Goal: Task Accomplishment & Management: Manage account settings

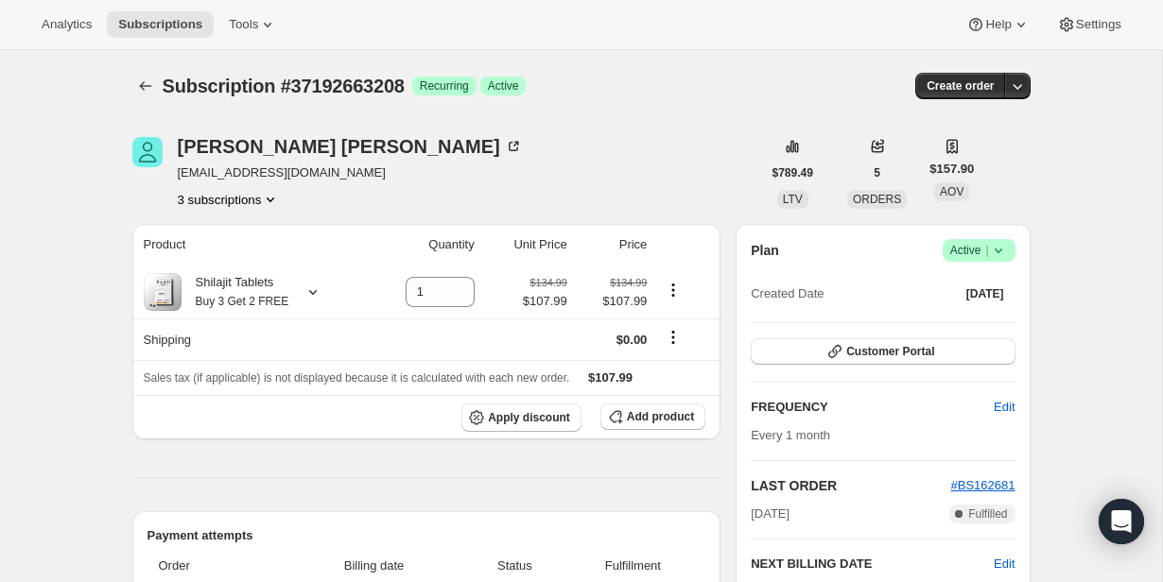
click at [996, 243] on icon at bounding box center [998, 250] width 19 height 19
click at [975, 323] on span "Cancel subscription" at bounding box center [973, 320] width 107 height 14
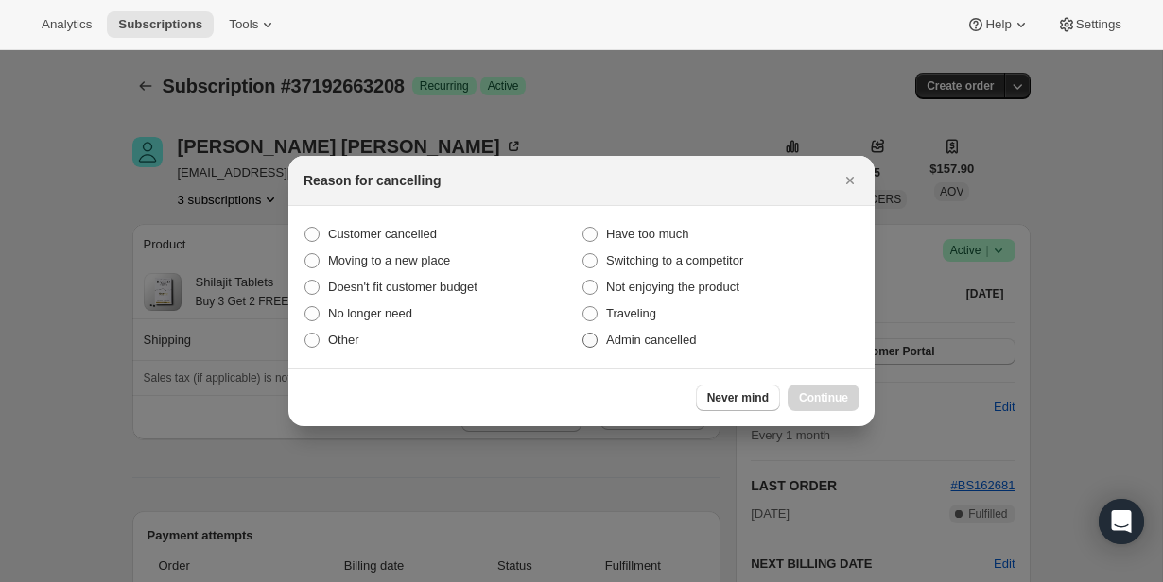
click at [696, 335] on span "Admin cancelled" at bounding box center [651, 340] width 90 height 14
click at [583, 334] on input "Admin cancelled" at bounding box center [582, 333] width 1 height 1
radio input "true"
click at [823, 405] on span "Continue" at bounding box center [823, 397] width 49 height 15
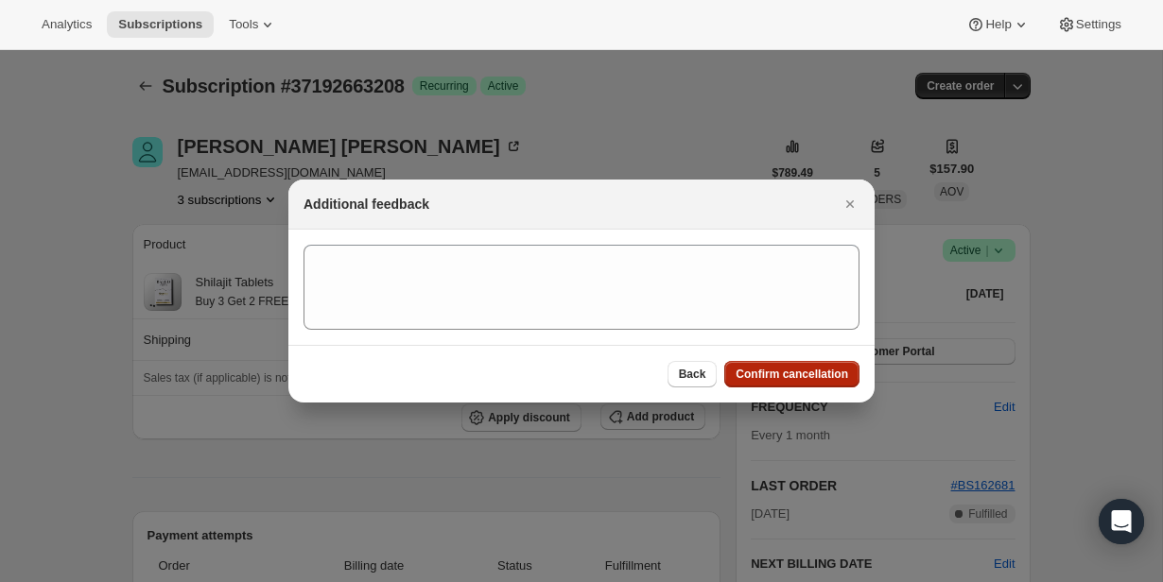
click at [808, 369] on span "Confirm cancellation" at bounding box center [792, 374] width 113 height 15
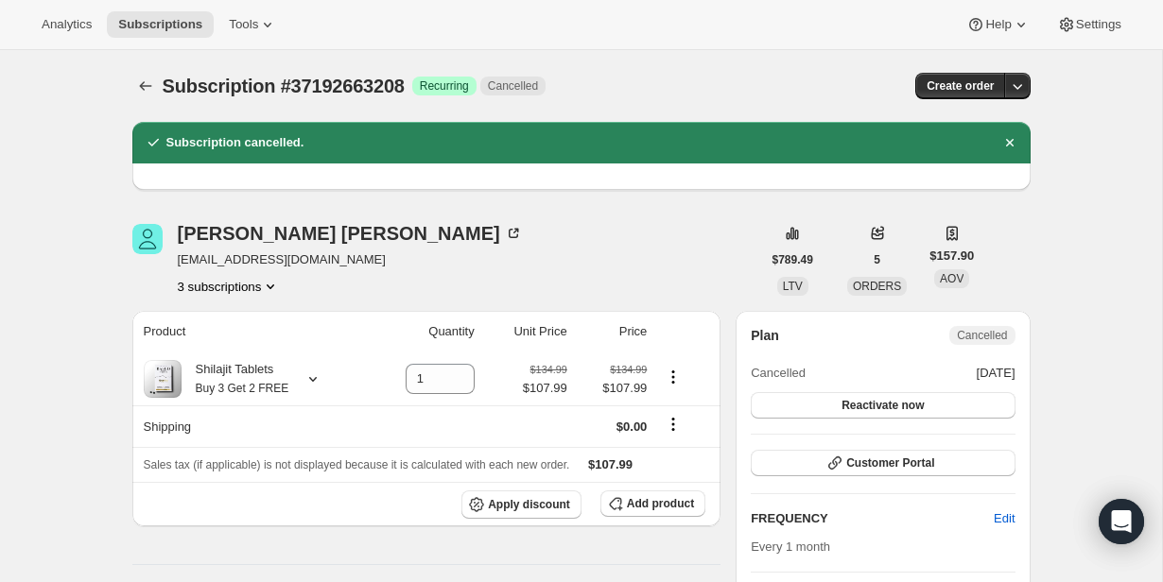
click at [259, 293] on button "3 subscriptions" at bounding box center [229, 286] width 103 height 19
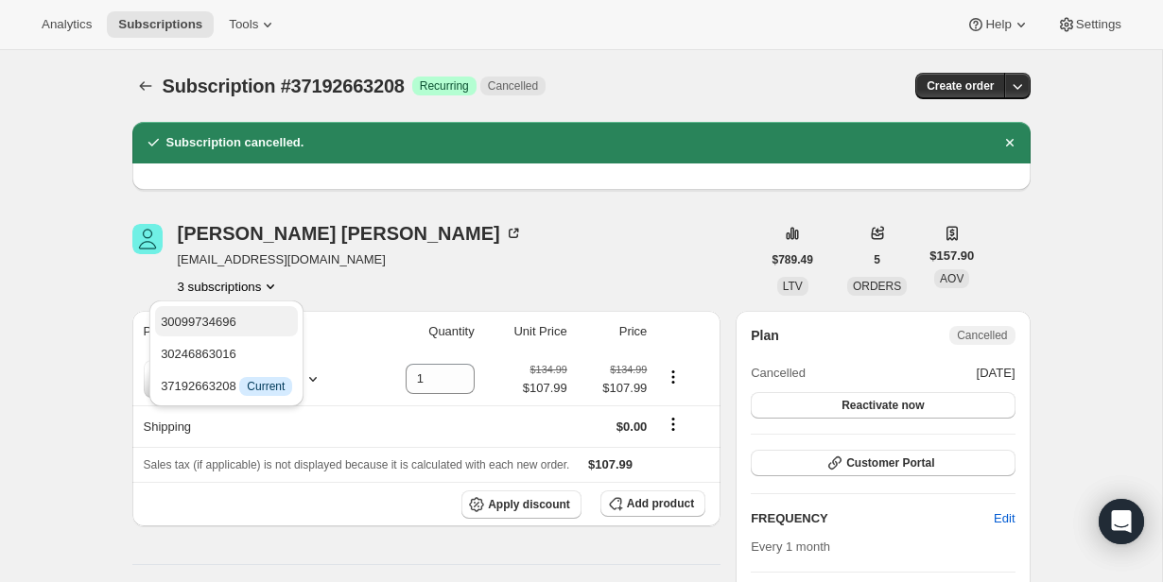
click at [258, 322] on span "30099734696" at bounding box center [226, 322] width 131 height 19
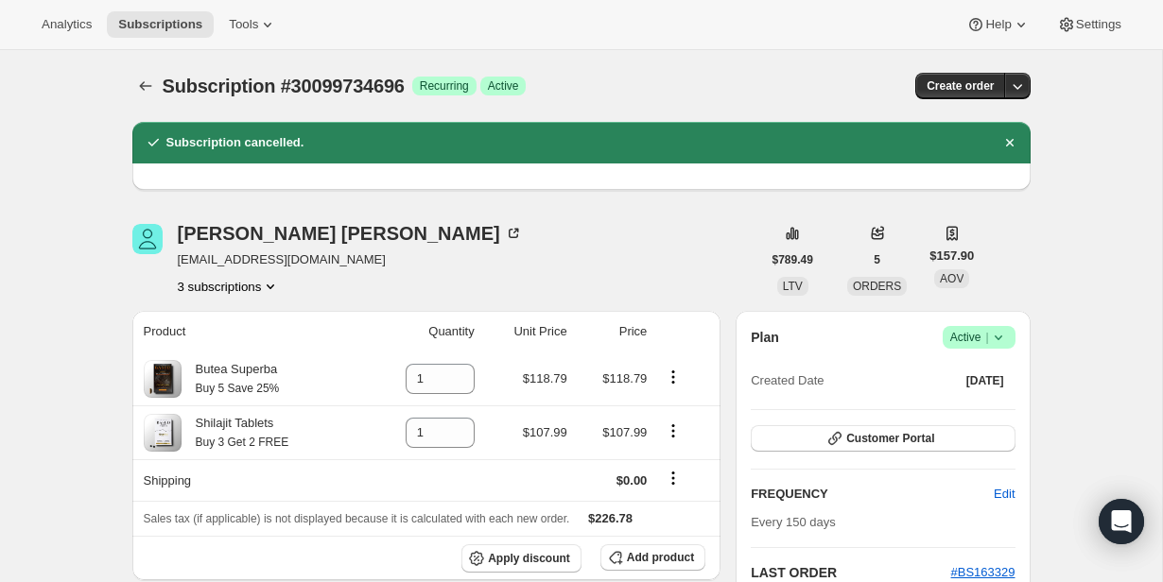
click at [1001, 344] on icon at bounding box center [998, 337] width 19 height 19
click at [991, 405] on span "Cancel subscription" at bounding box center [973, 407] width 107 height 14
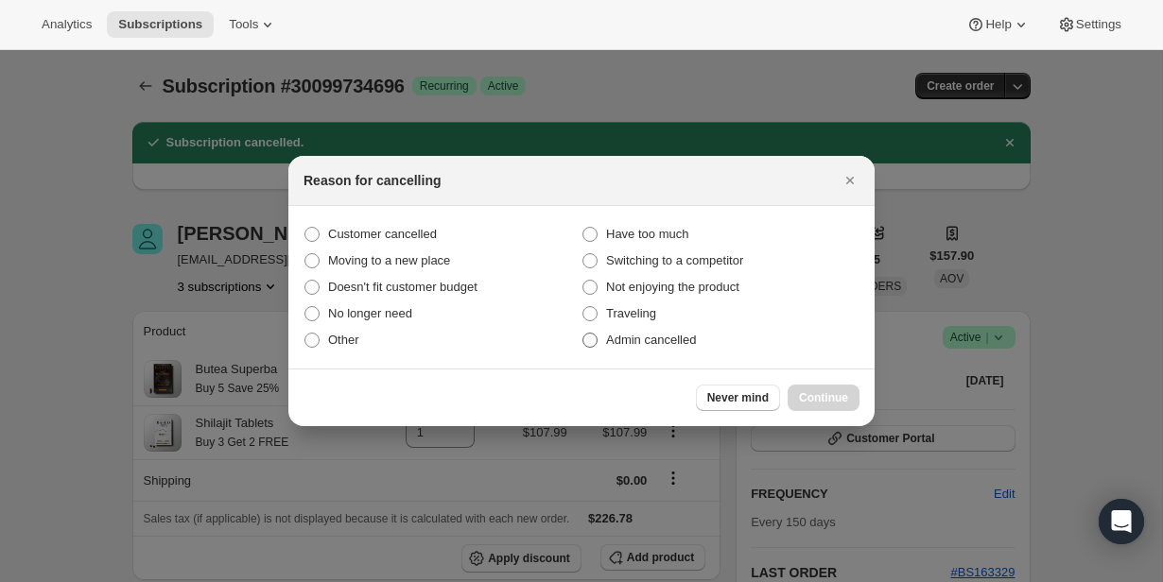
click at [623, 345] on span "Admin cancelled" at bounding box center [651, 340] width 90 height 14
click at [583, 334] on input "Admin cancelled" at bounding box center [582, 333] width 1 height 1
radio input "true"
click at [814, 394] on span "Continue" at bounding box center [823, 397] width 49 height 15
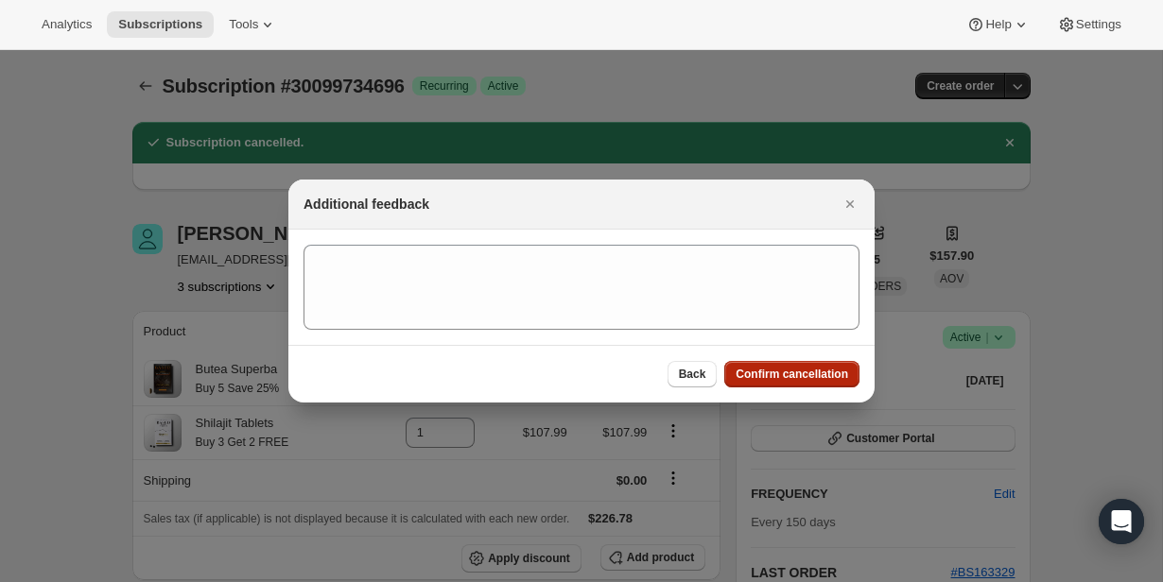
click at [813, 377] on span "Confirm cancellation" at bounding box center [792, 374] width 113 height 15
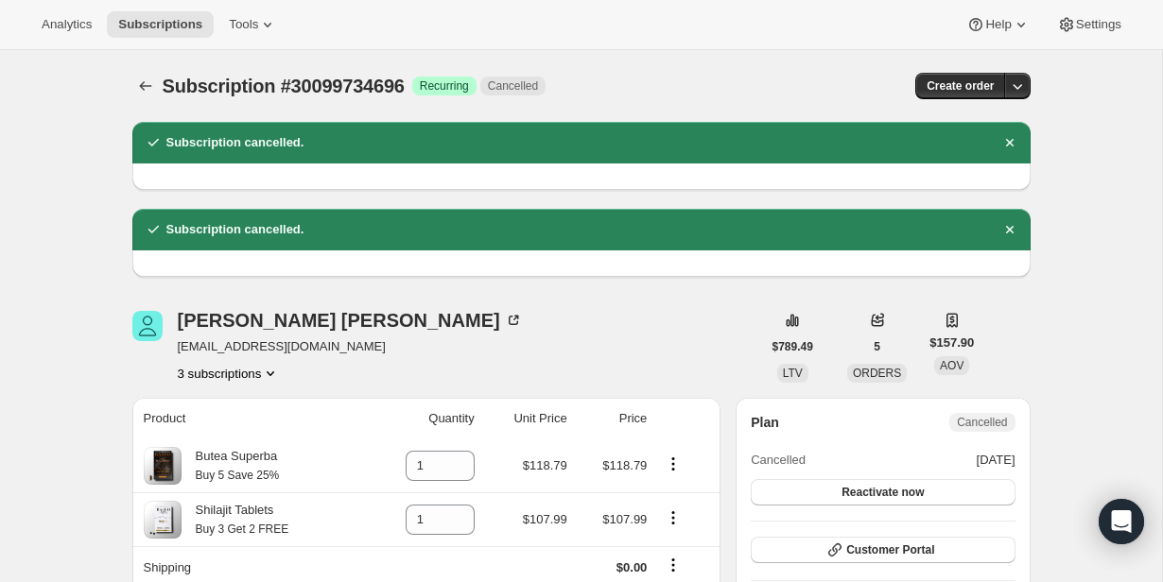
click at [238, 372] on button "3 subscriptions" at bounding box center [229, 373] width 103 height 19
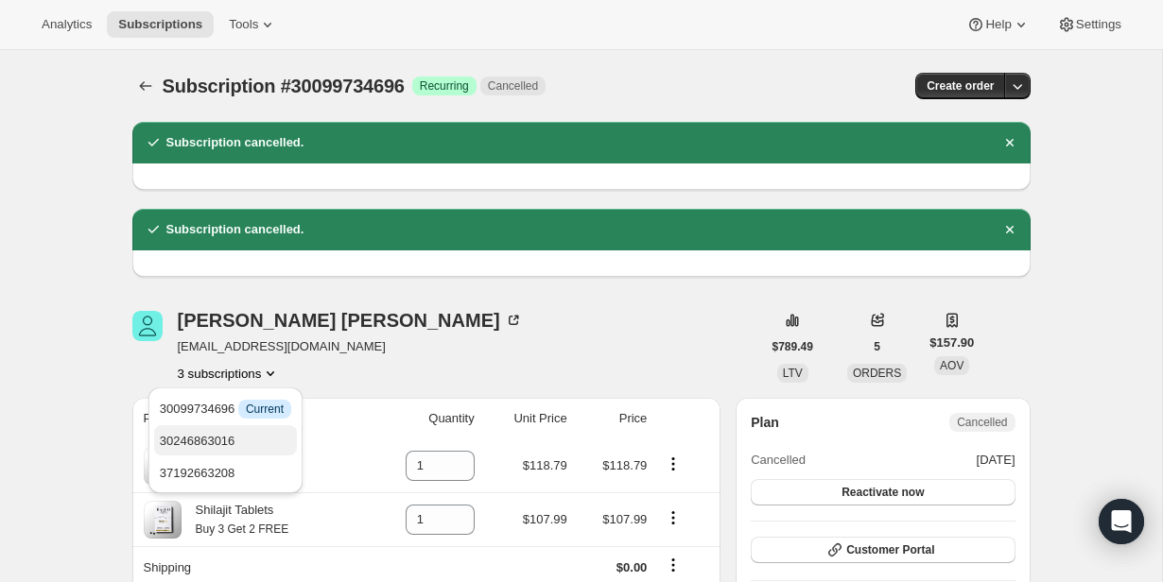
click at [241, 432] on span "30246863016" at bounding box center [225, 441] width 131 height 19
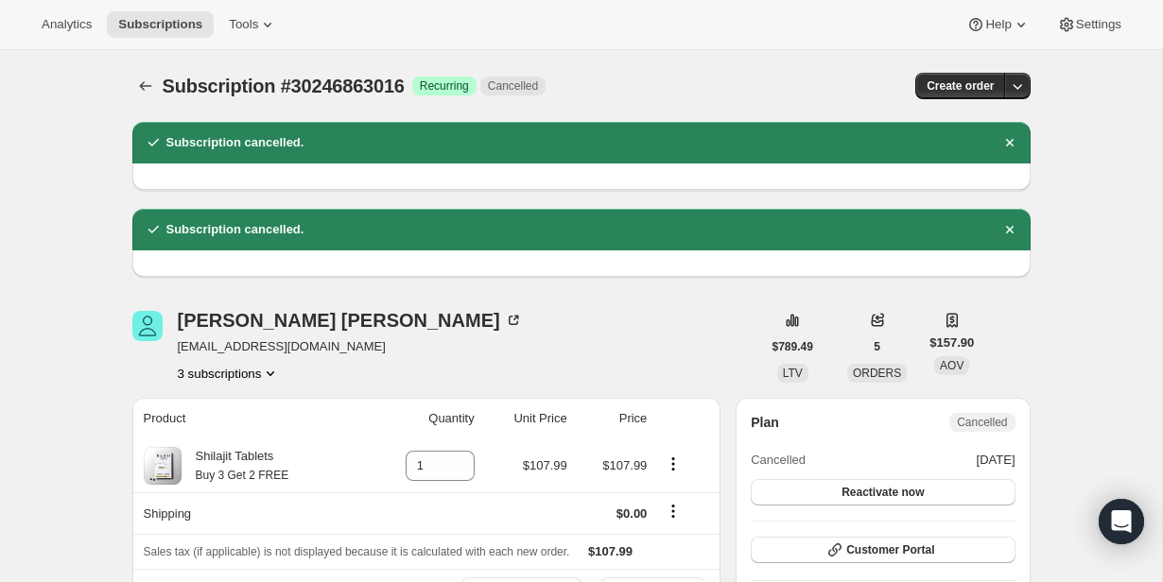
click at [239, 372] on button "3 subscriptions" at bounding box center [229, 373] width 103 height 19
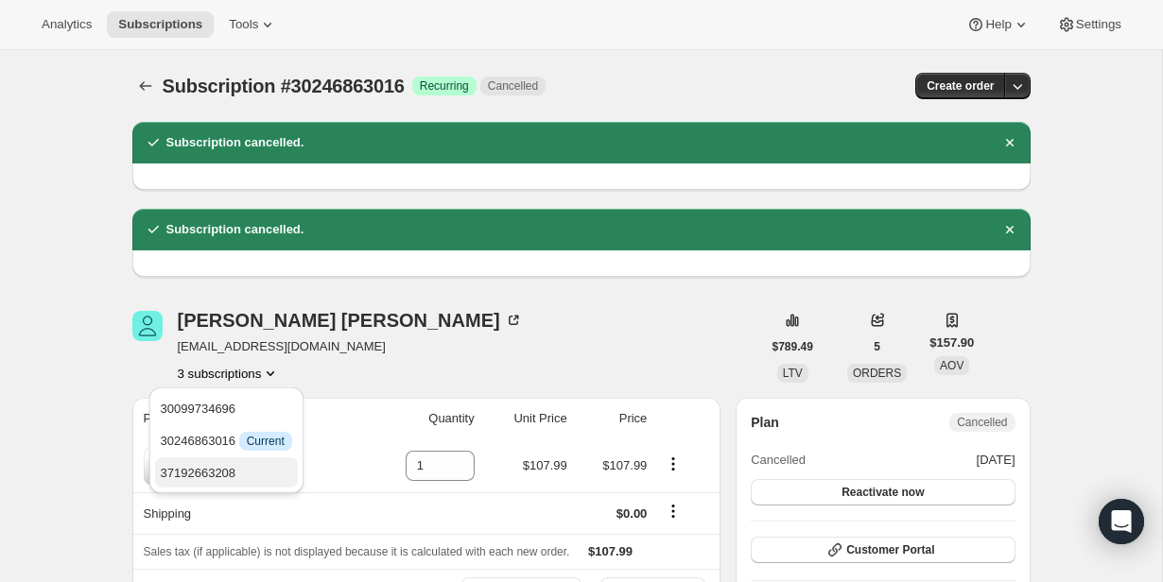
click at [236, 466] on span "37192663208" at bounding box center [199, 473] width 76 height 14
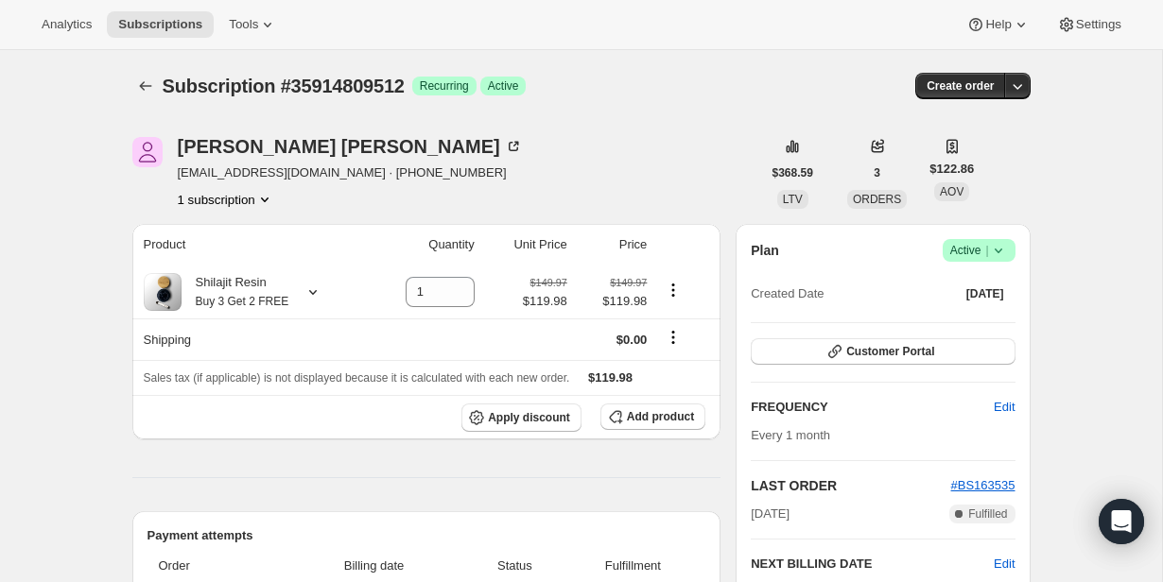
click at [999, 253] on icon at bounding box center [998, 250] width 19 height 19
click at [993, 314] on span "Cancel subscription" at bounding box center [973, 320] width 107 height 14
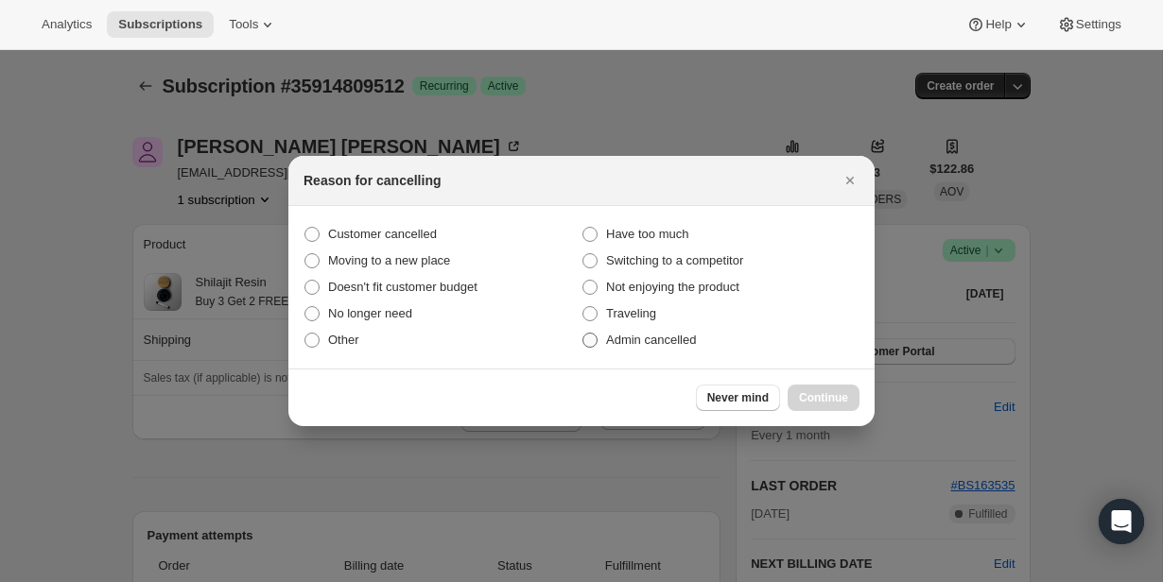
click at [691, 338] on span "Admin cancelled" at bounding box center [651, 340] width 90 height 14
click at [583, 334] on input "Admin cancelled" at bounding box center [582, 333] width 1 height 1
radio input "true"
click at [799, 399] on span "Continue" at bounding box center [823, 397] width 49 height 15
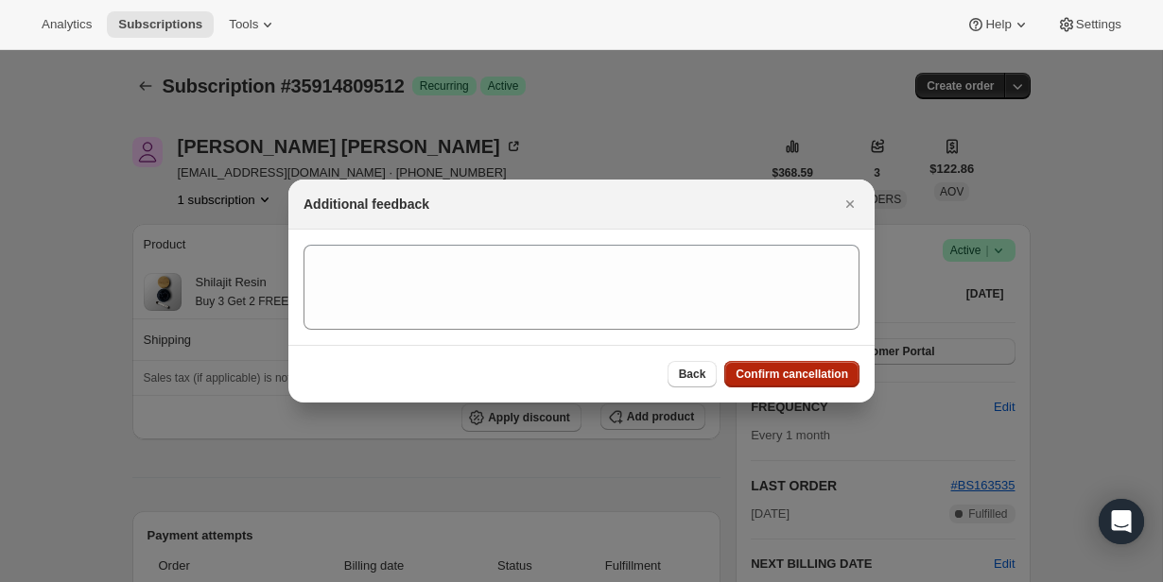
click at [785, 367] on span "Confirm cancellation" at bounding box center [792, 374] width 113 height 15
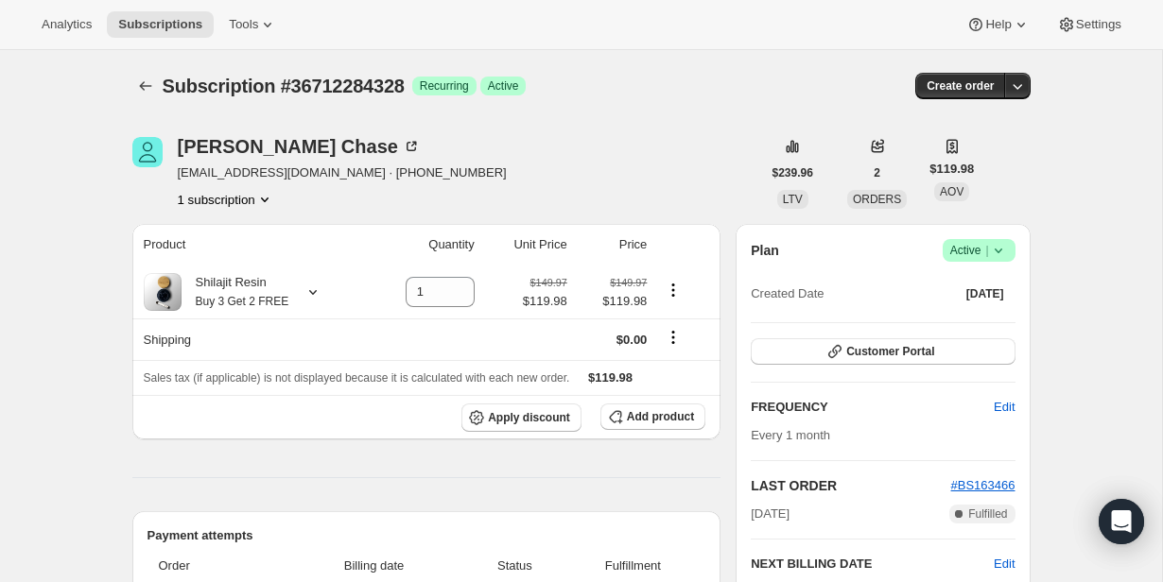
click at [996, 254] on icon at bounding box center [998, 250] width 19 height 19
click at [977, 326] on span "Cancel subscription" at bounding box center [973, 320] width 107 height 14
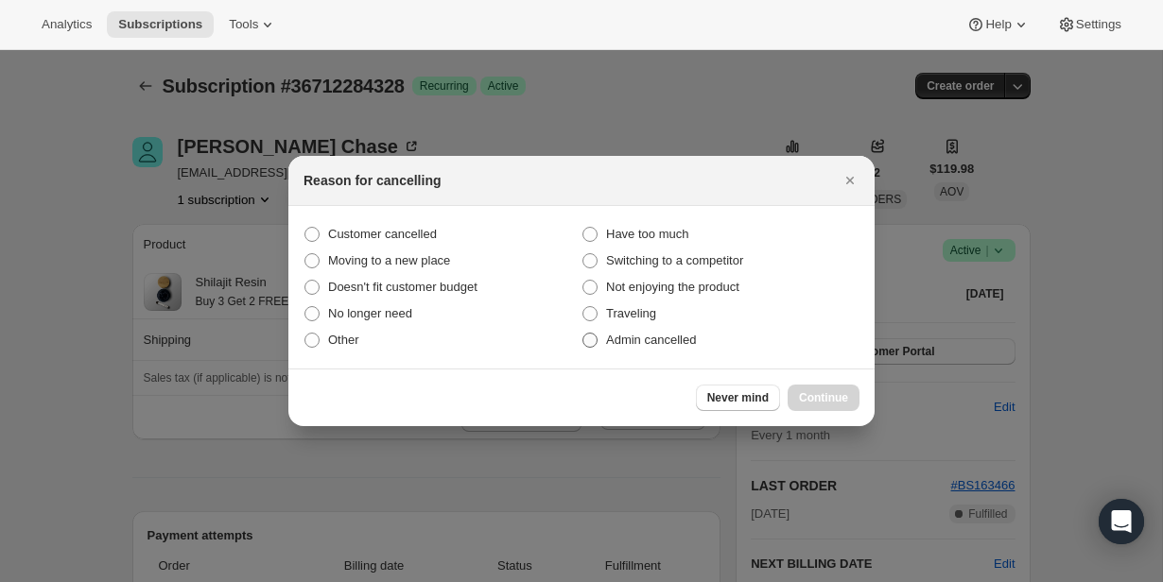
click at [651, 342] on span "Admin cancelled" at bounding box center [651, 340] width 90 height 14
click at [583, 334] on input "Admin cancelled" at bounding box center [582, 333] width 1 height 1
radio input "true"
click at [815, 398] on span "Continue" at bounding box center [823, 397] width 49 height 15
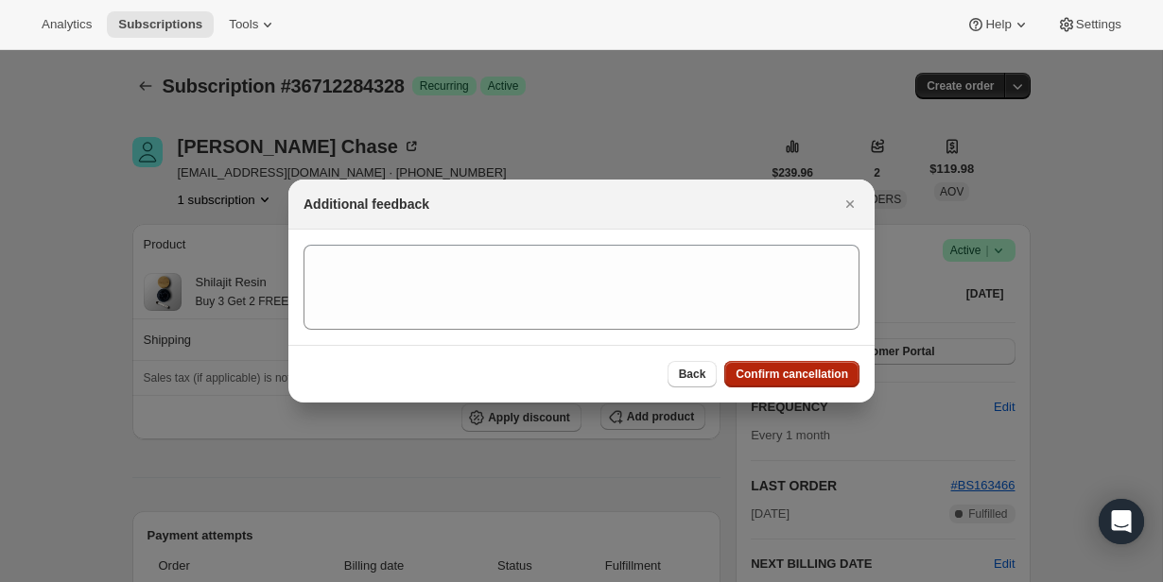
click at [782, 380] on span "Confirm cancellation" at bounding box center [792, 374] width 113 height 15
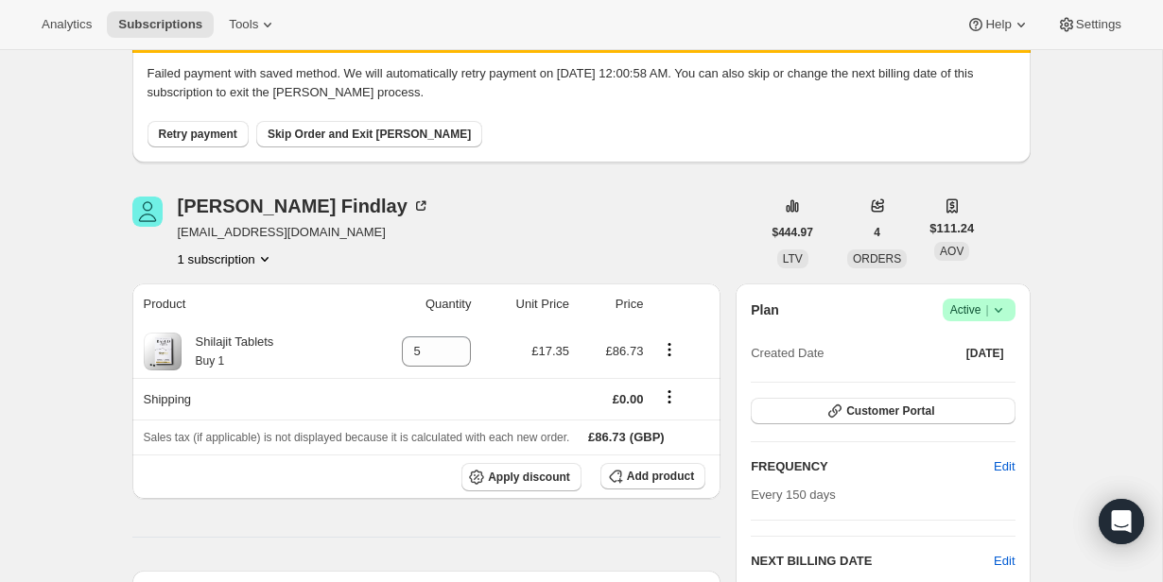
scroll to position [84, 0]
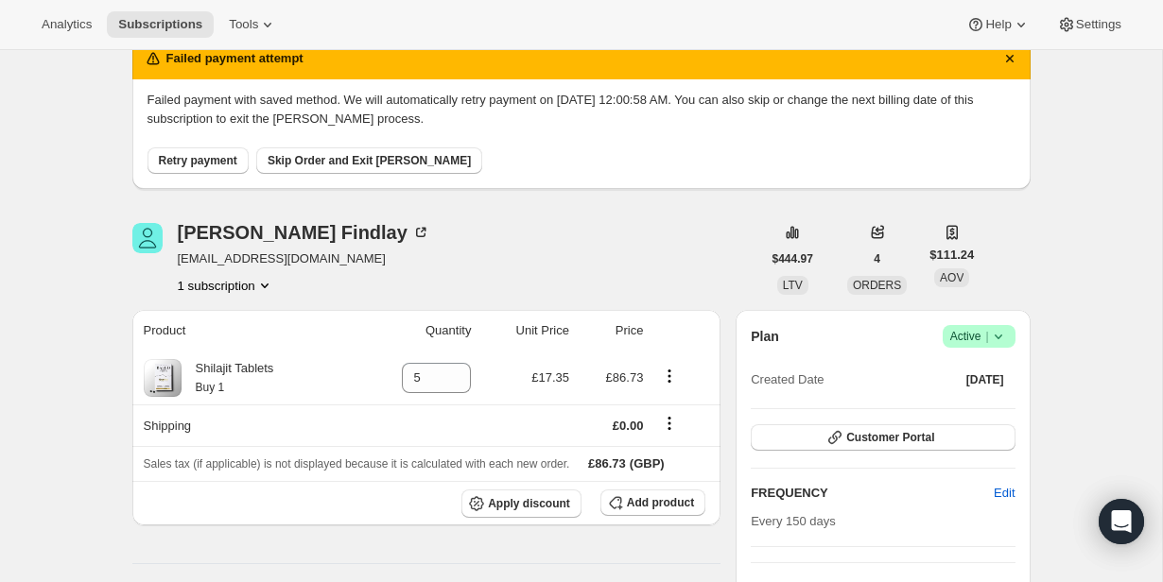
click at [1000, 330] on icon at bounding box center [998, 336] width 19 height 19
click at [977, 410] on span "Cancel subscription" at bounding box center [973, 406] width 107 height 14
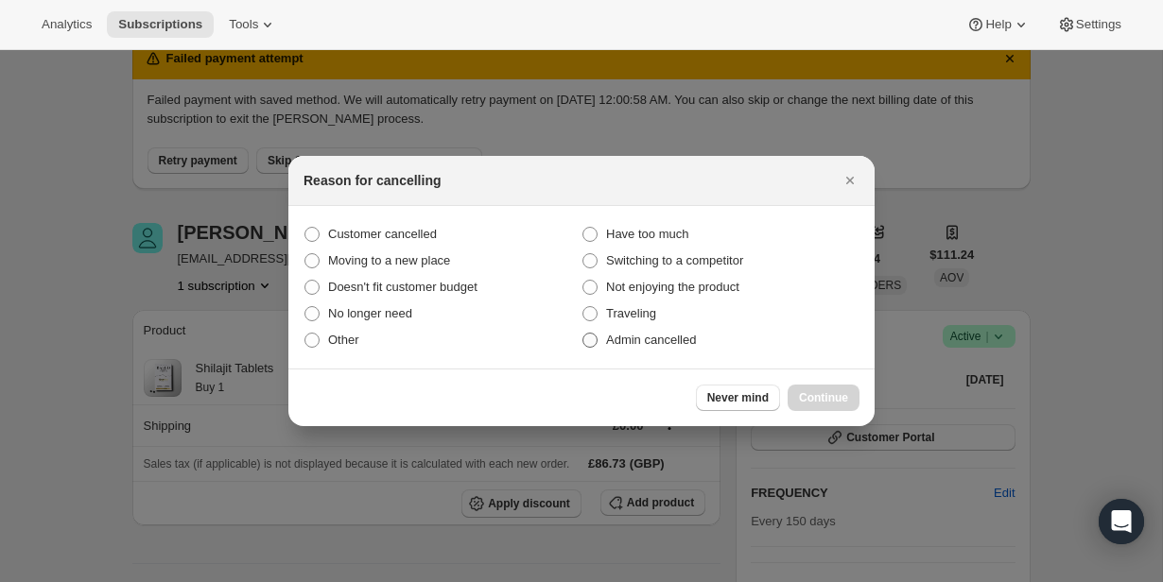
click at [649, 347] on span "Admin cancelled" at bounding box center [651, 340] width 90 height 19
click at [583, 334] on input "Admin cancelled" at bounding box center [582, 333] width 1 height 1
radio input "true"
click at [842, 403] on span "Continue" at bounding box center [823, 397] width 49 height 15
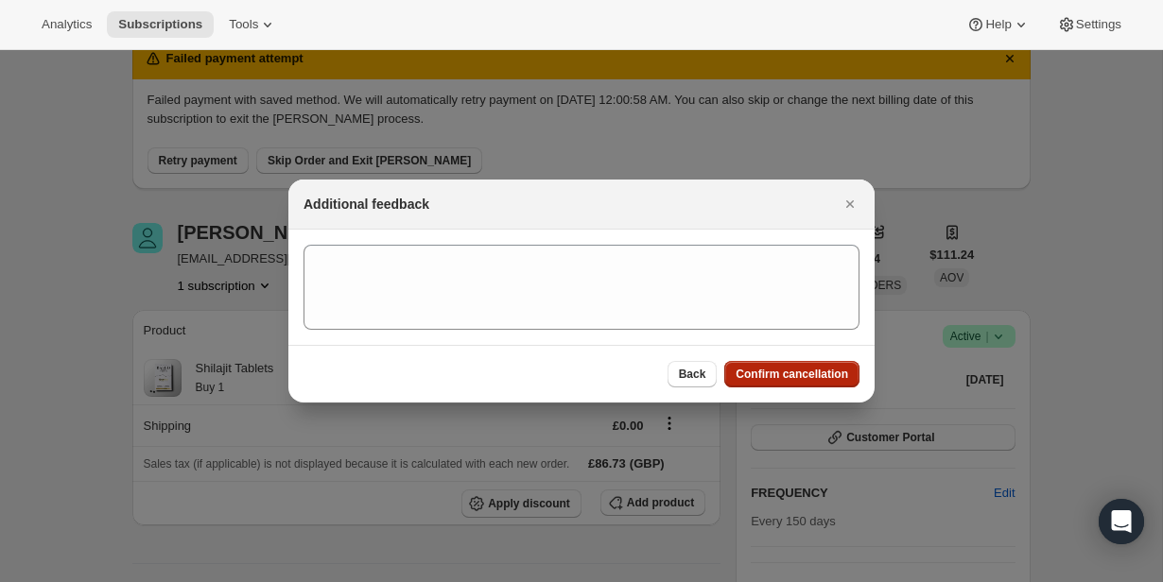
click at [829, 379] on span "Confirm cancellation" at bounding box center [792, 374] width 113 height 15
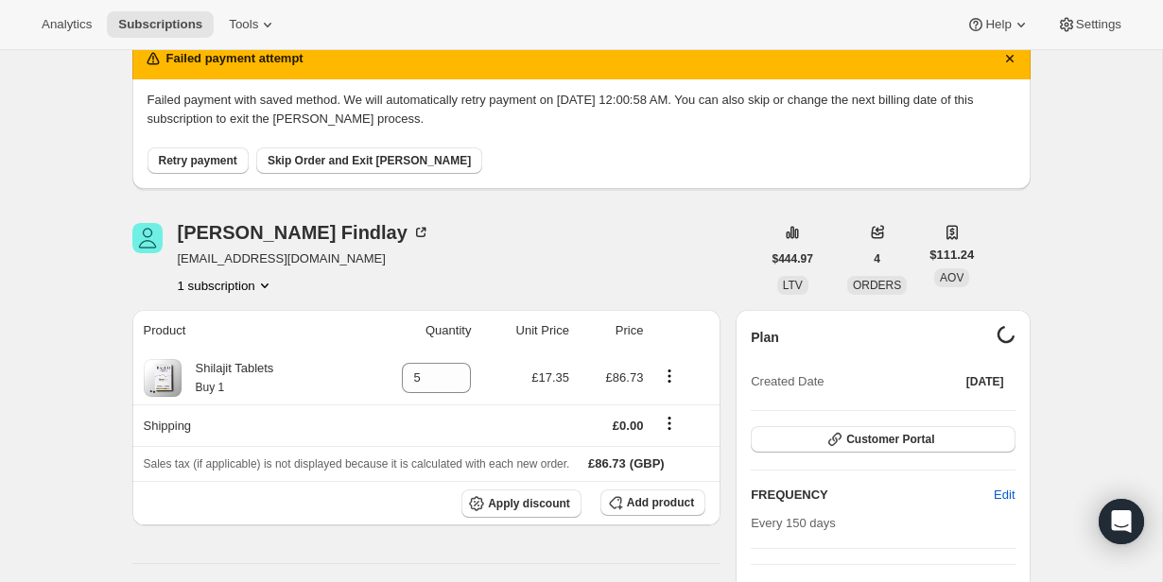
scroll to position [0, 0]
